Goal: Task Accomplishment & Management: Complete application form

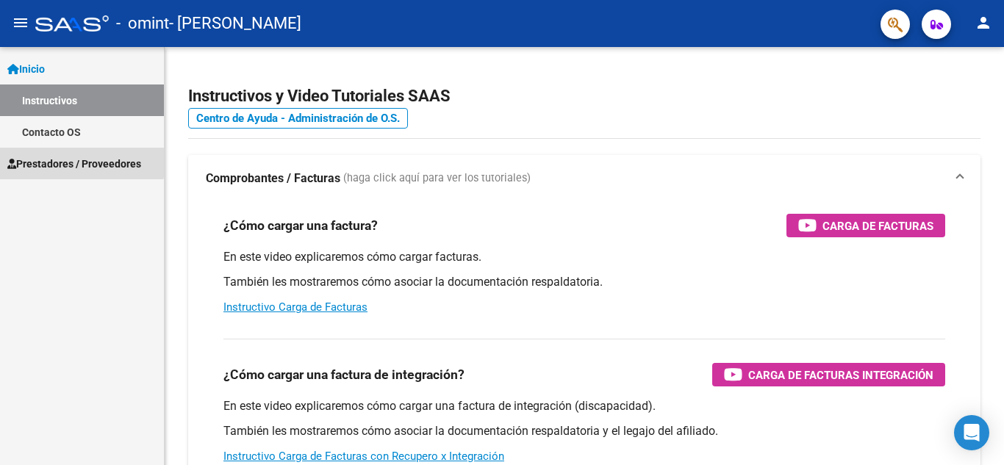
click at [71, 154] on link "Prestadores / Proveedores" at bounding box center [82, 164] width 164 height 32
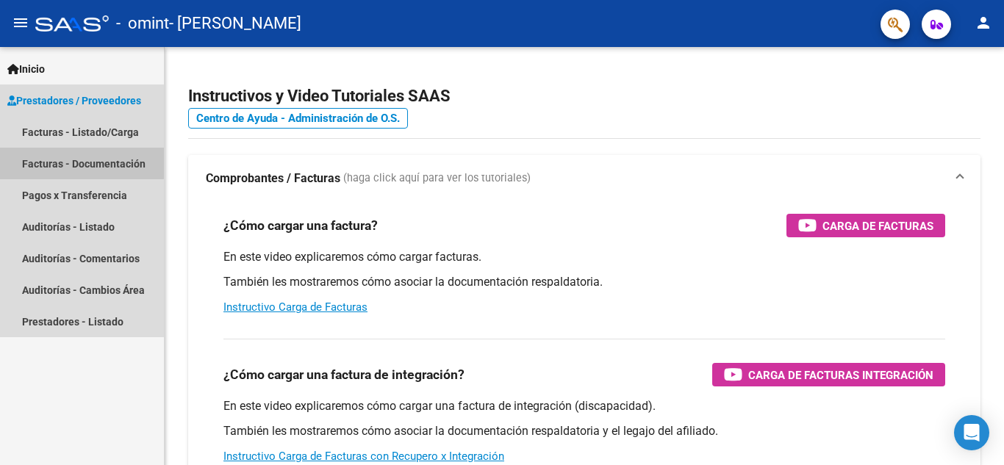
click at [72, 162] on link "Facturas - Documentación" at bounding box center [82, 164] width 164 height 32
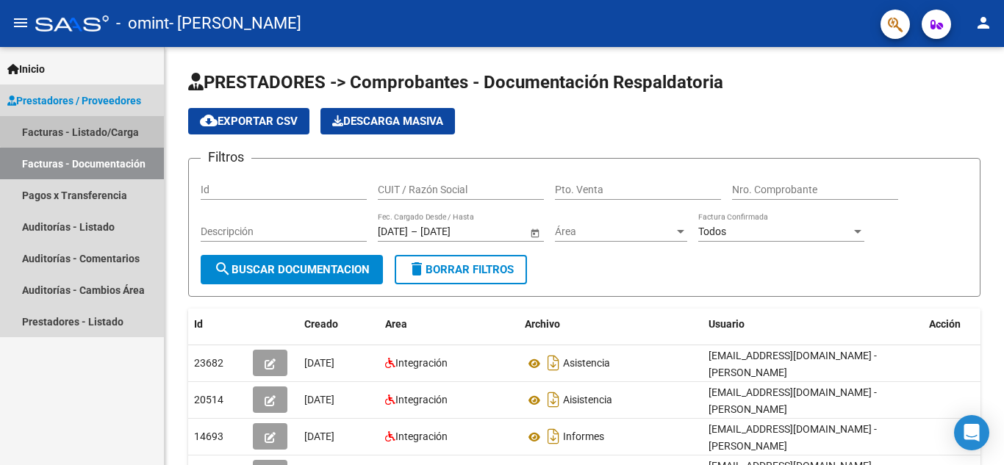
click at [90, 126] on link "Facturas - Listado/Carga" at bounding box center [82, 132] width 164 height 32
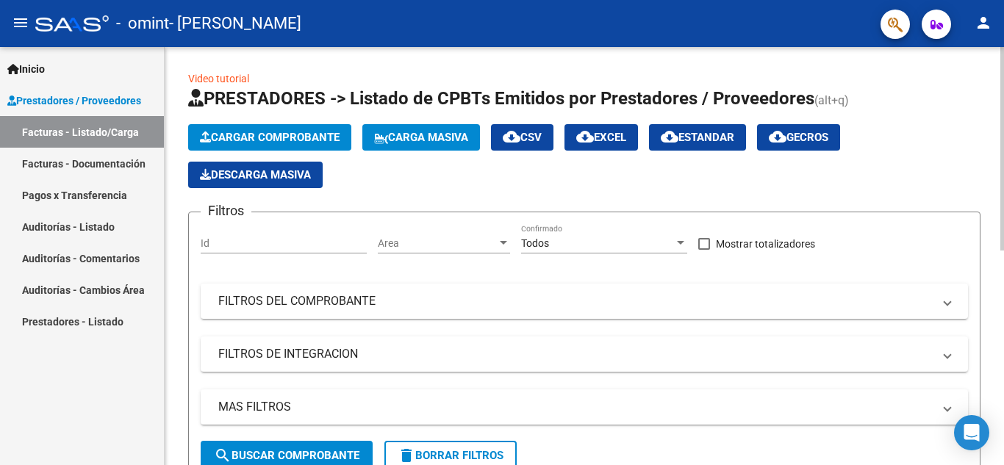
click at [287, 135] on span "Cargar Comprobante" at bounding box center [270, 137] width 140 height 13
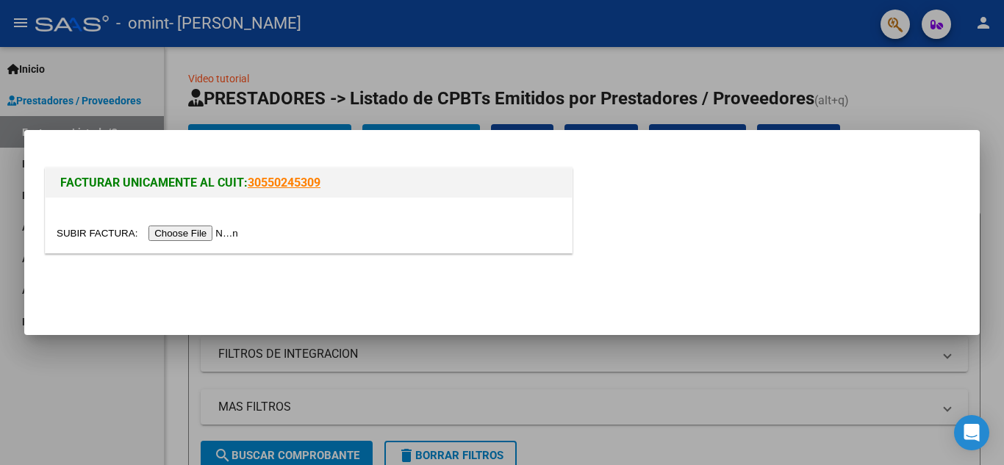
click at [187, 231] on input "file" at bounding box center [150, 233] width 186 height 15
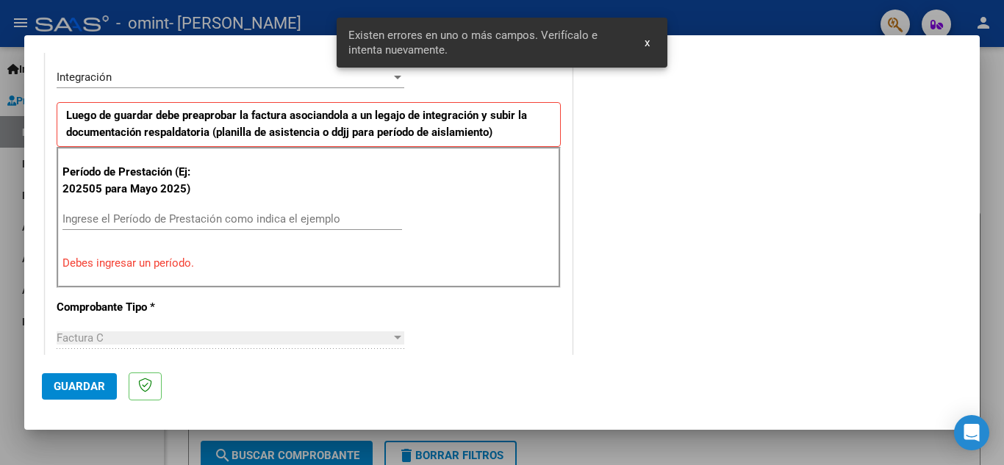
scroll to position [361, 0]
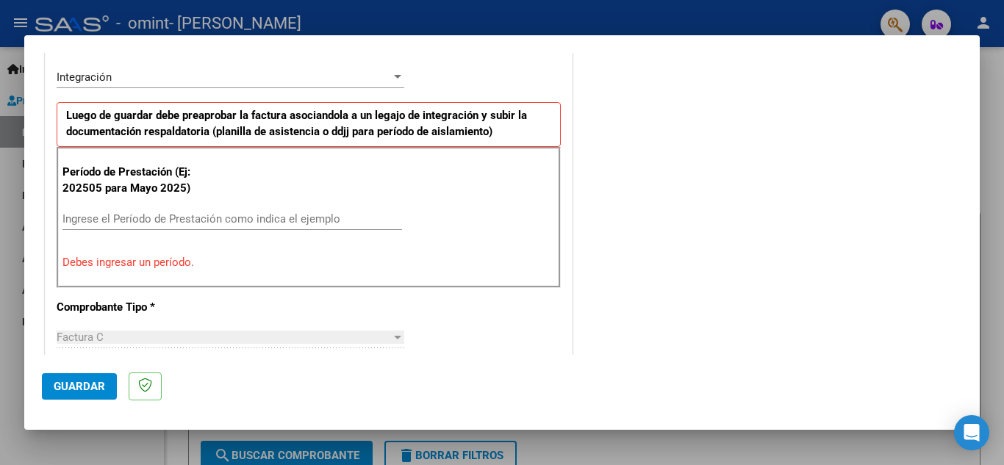
click at [637, 48] on mat-dialog-container "COMPROBANTE VER COMPROBANTE El comprobante fue leído exitosamente. DATOS DEL CO…" at bounding box center [501, 232] width 955 height 395
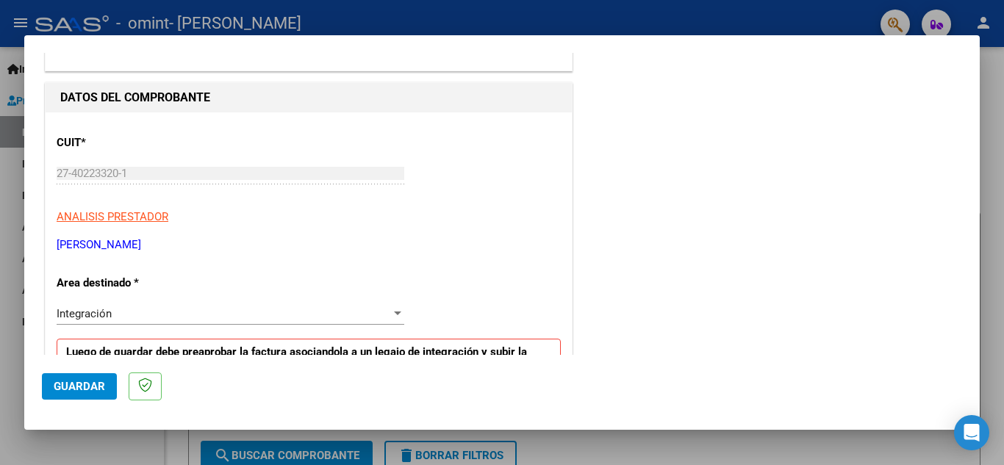
scroll to position [248, 0]
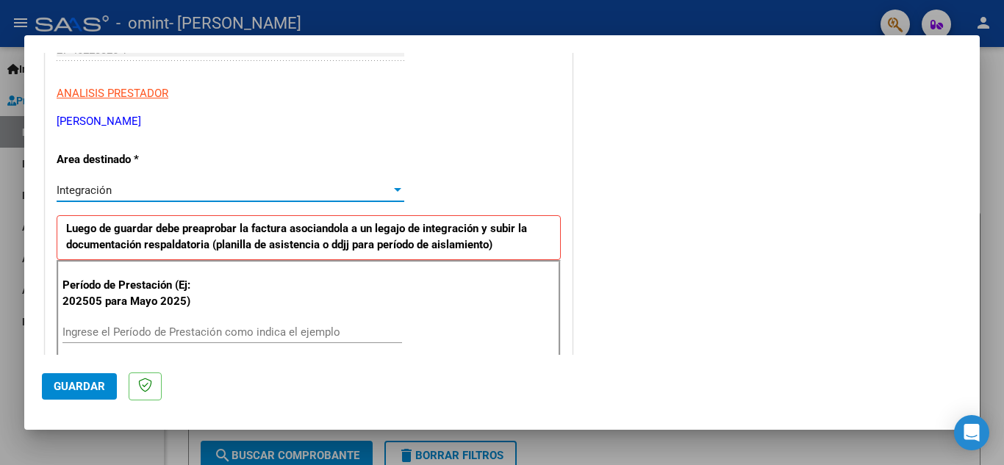
click at [354, 193] on div "Integración" at bounding box center [224, 190] width 334 height 13
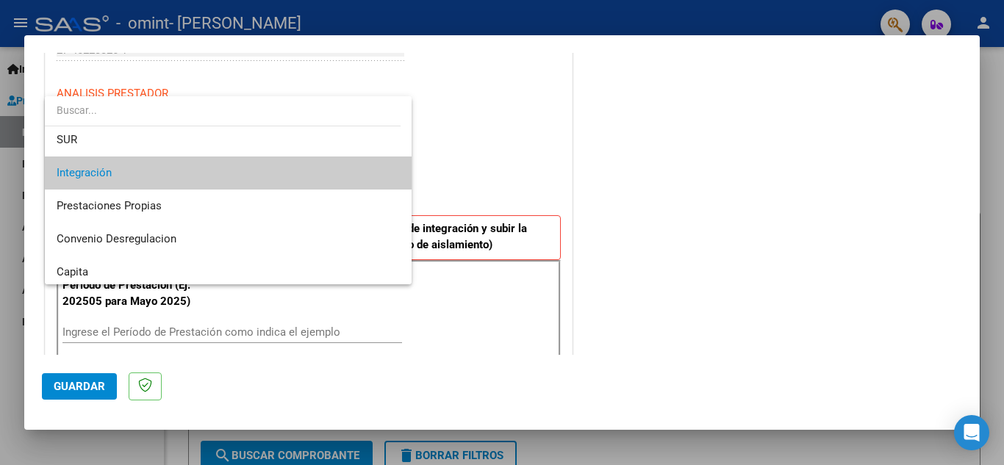
scroll to position [76, 0]
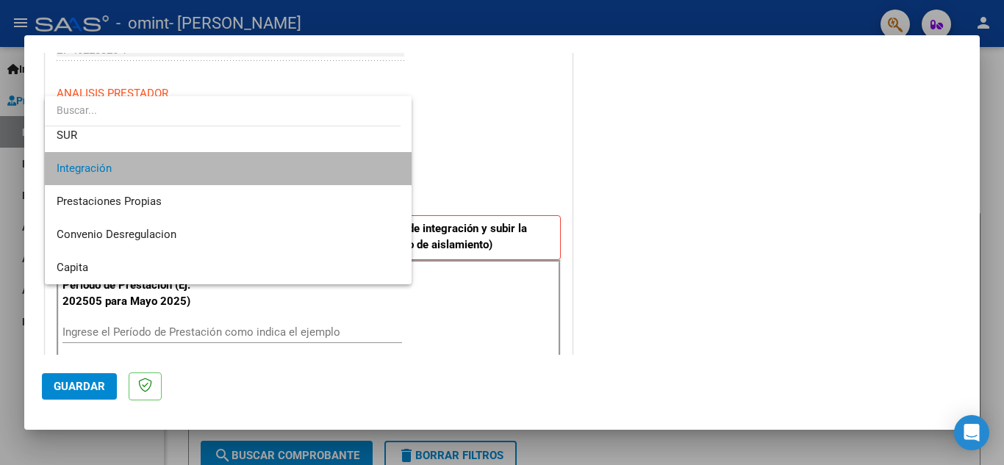
click at [355, 176] on span "Integración" at bounding box center [228, 168] width 343 height 33
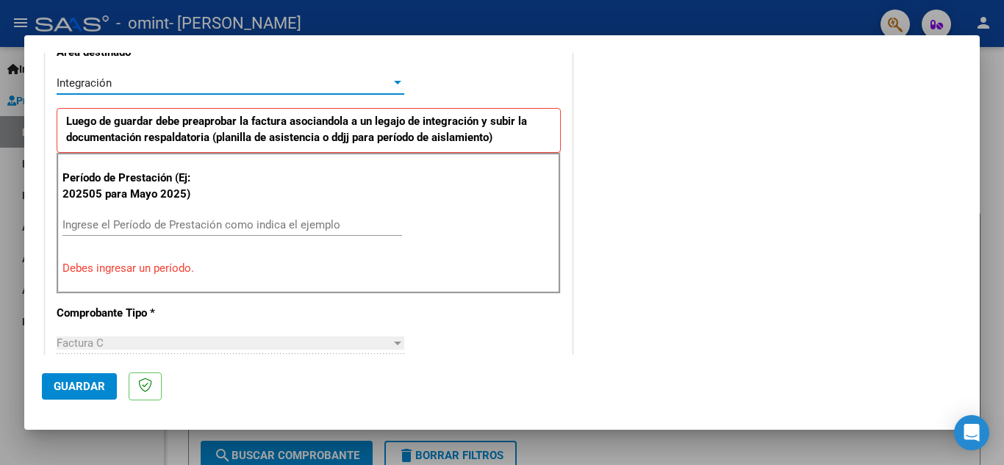
scroll to position [356, 0]
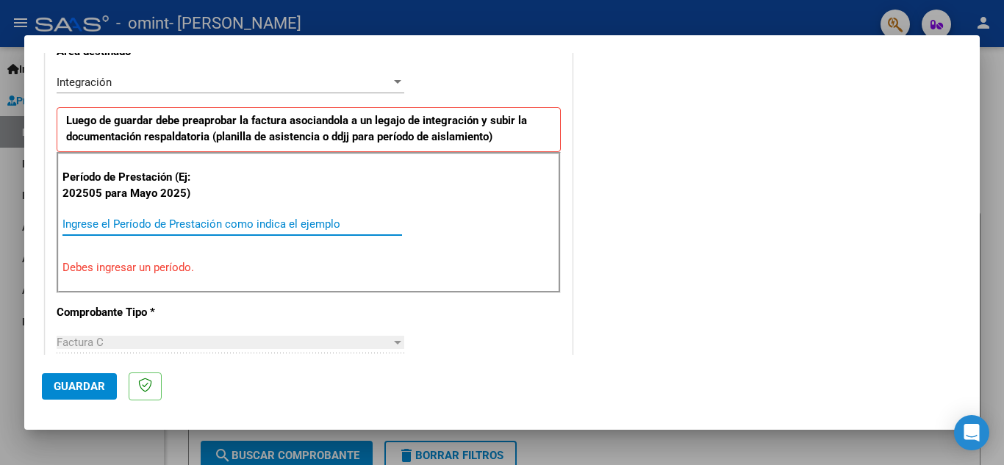
click at [168, 218] on input "Ingrese el Período de Prestación como indica el ejemplo" at bounding box center [231, 224] width 339 height 13
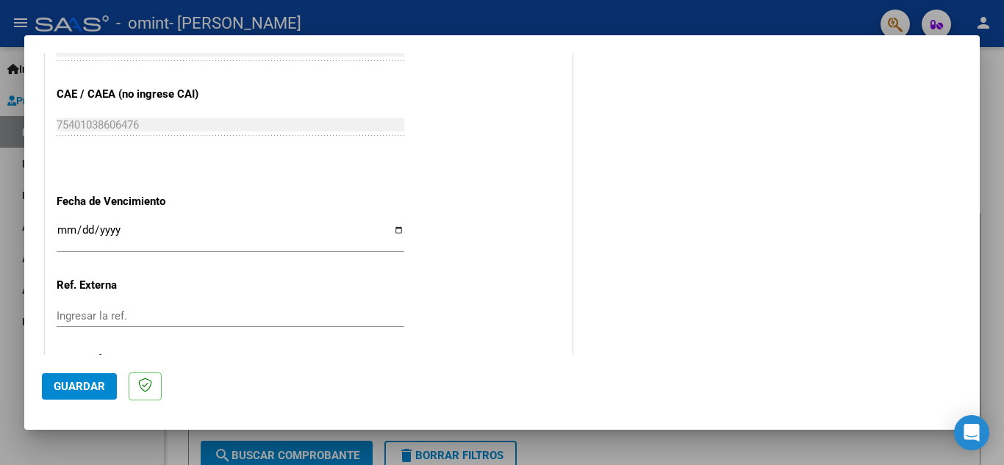
scroll to position [917, 0]
type input "202509"
click at [392, 230] on input "Ingresar la fecha" at bounding box center [231, 235] width 348 height 24
click at [397, 228] on input "Ingresar la fecha" at bounding box center [231, 235] width 348 height 24
type input "[DATE]"
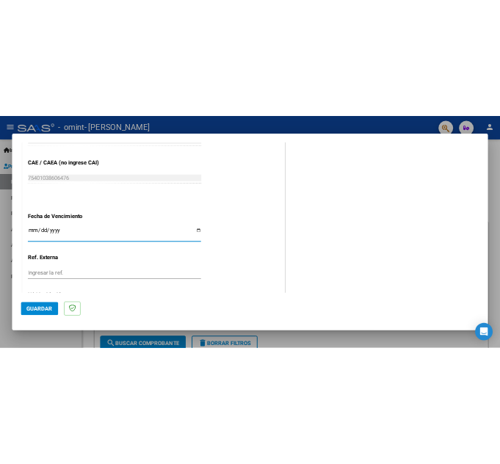
scroll to position [991, 0]
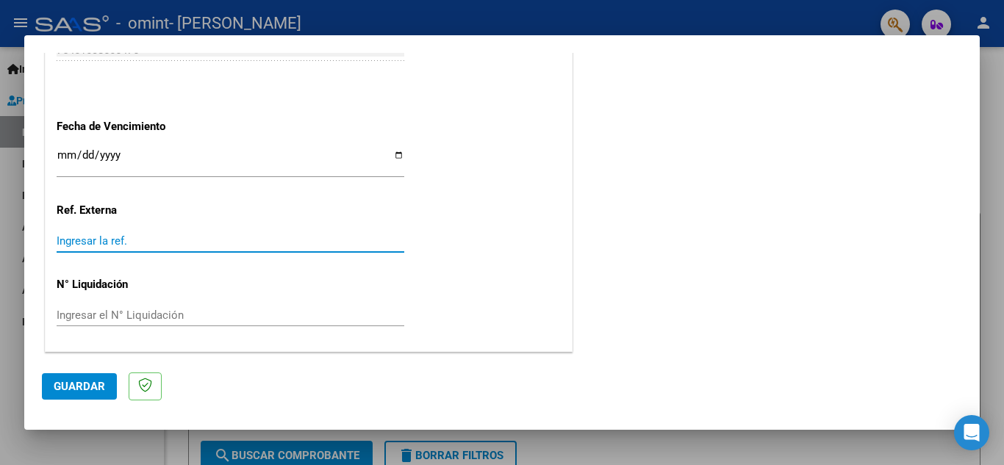
click at [166, 242] on input "Ingresar la ref." at bounding box center [231, 240] width 348 height 13
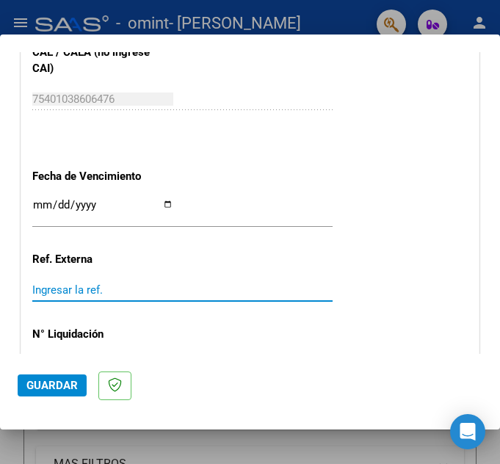
scroll to position [1086, 0]
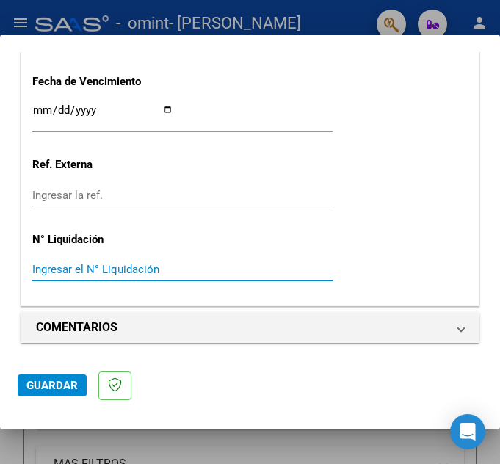
click at [154, 268] on input "Ingresar el N° Liquidación" at bounding box center [102, 269] width 141 height 13
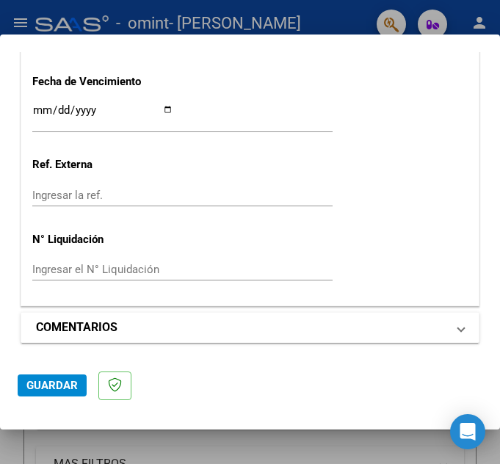
click at [456, 336] on mat-expansion-panel-header "COMENTARIOS" at bounding box center [250, 327] width 458 height 29
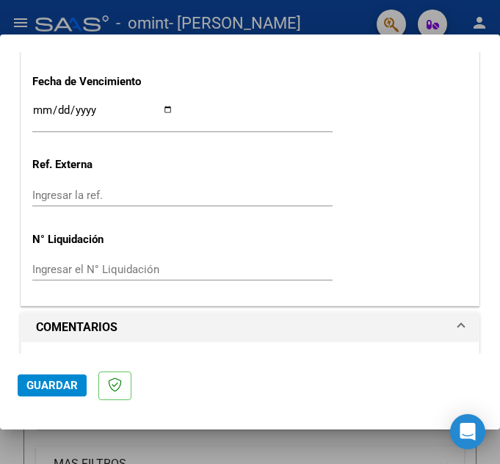
scroll to position [1227, 0]
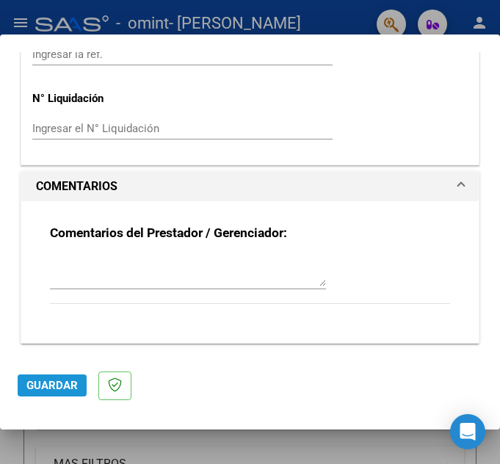
click at [41, 381] on span "Guardar" at bounding box center [51, 385] width 51 height 13
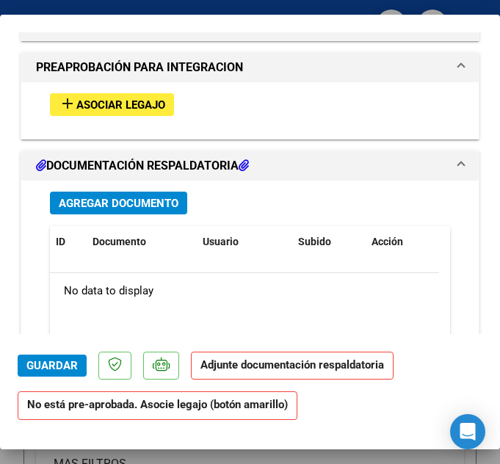
scroll to position [1338, 0]
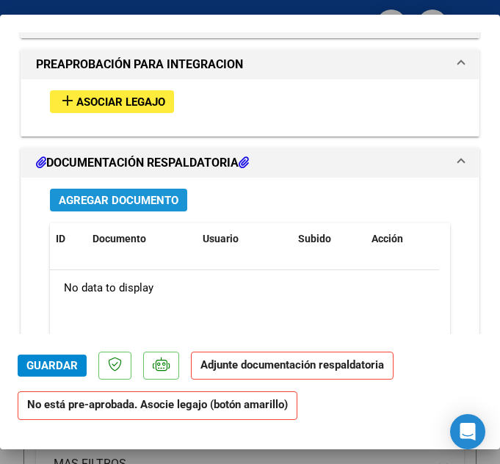
click at [132, 199] on span "Agregar Documento" at bounding box center [119, 200] width 120 height 13
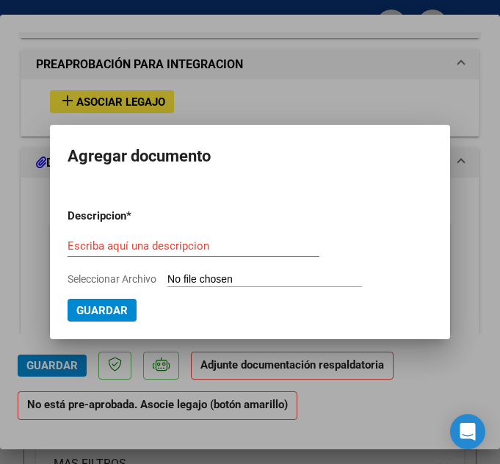
click at [193, 282] on input "Seleccionar Archivo" at bounding box center [265, 280] width 195 height 14
type input "C:\fakepath\asistencia septiembre.pdf"
click at [166, 305] on span "Guardar" at bounding box center [181, 310] width 51 height 13
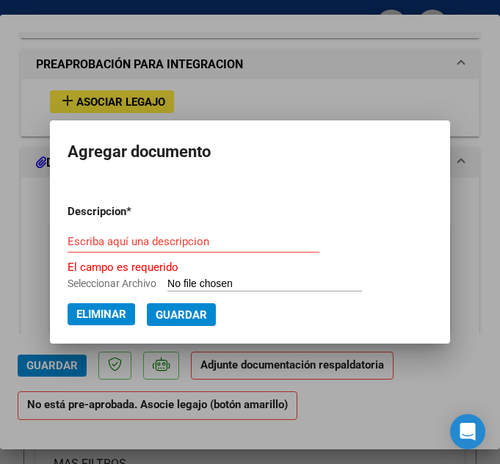
click at [161, 242] on input "Escriba aquí una descripcion" at bounding box center [194, 241] width 252 height 13
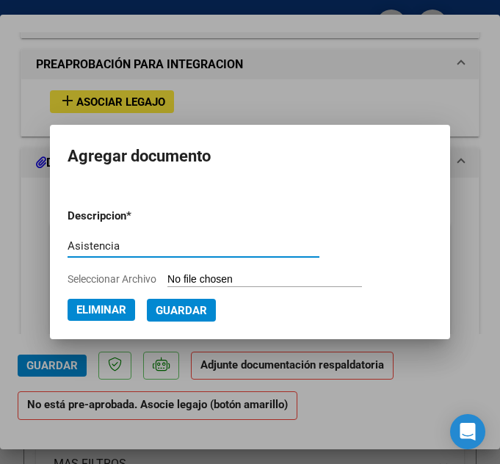
type input "Asistencia"
click at [181, 312] on span "Guardar" at bounding box center [181, 310] width 51 height 13
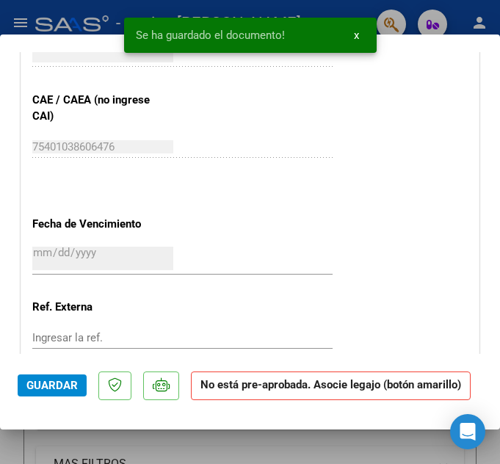
scroll to position [907, 0]
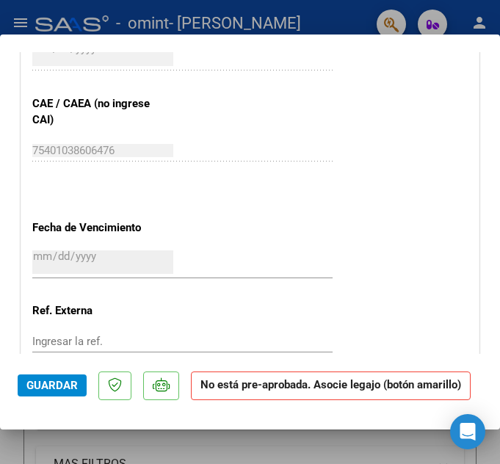
click at [71, 379] on span "Guardar" at bounding box center [51, 385] width 51 height 13
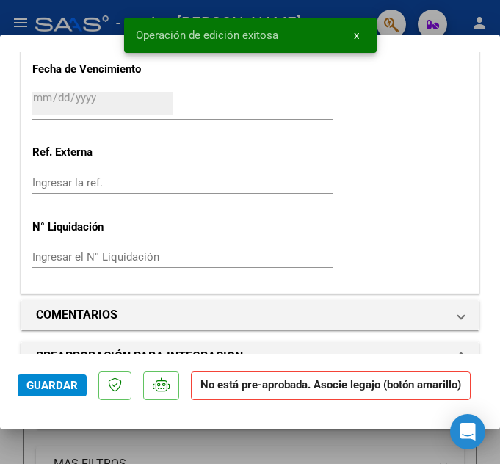
scroll to position [1258, 0]
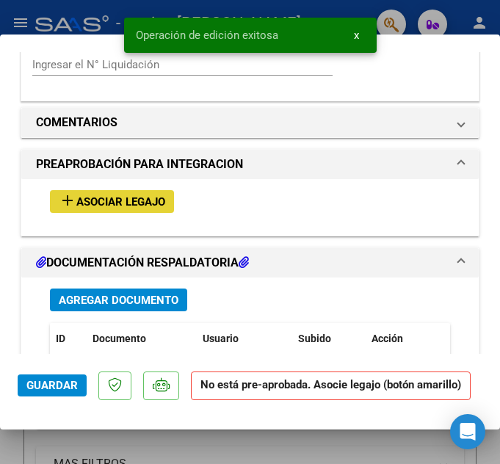
click at [138, 195] on span "Asociar Legajo" at bounding box center [120, 201] width 89 height 13
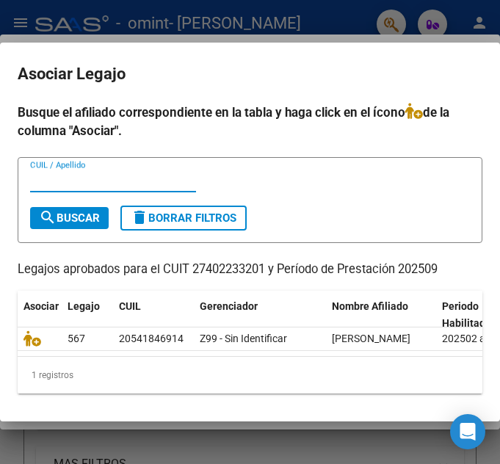
scroll to position [48, 0]
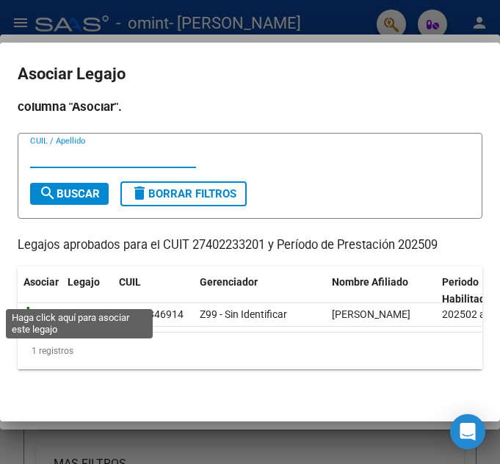
click at [34, 306] on icon at bounding box center [33, 314] width 18 height 16
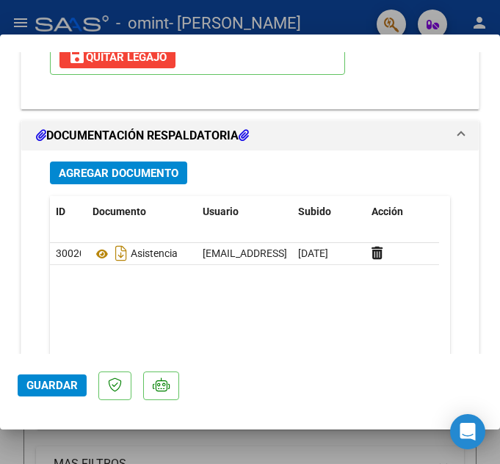
scroll to position [1763, 0]
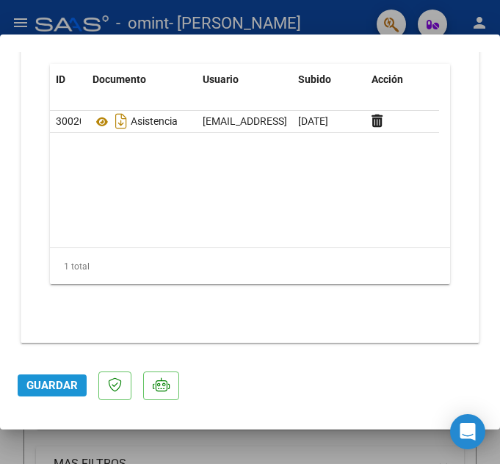
click at [71, 387] on span "Guardar" at bounding box center [51, 385] width 51 height 13
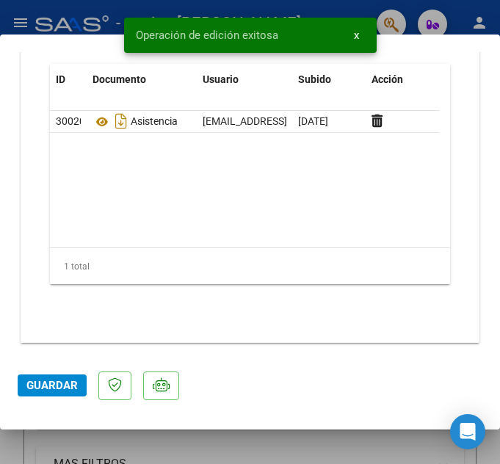
click at [186, 446] on div at bounding box center [250, 232] width 500 height 464
type input "$ 0,00"
